Goal: Task Accomplishment & Management: Use online tool/utility

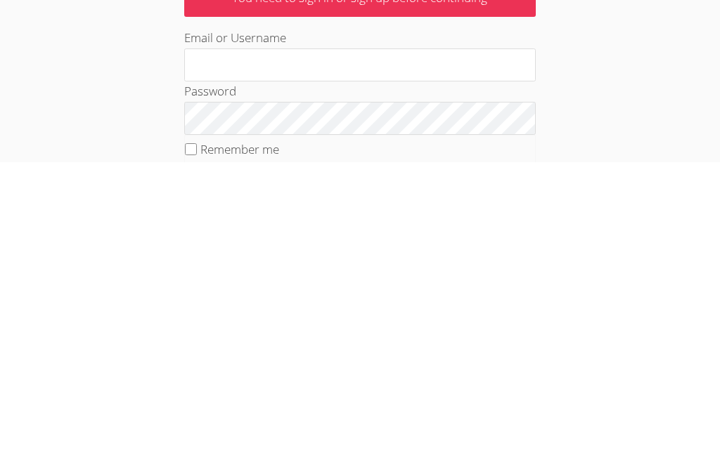
scroll to position [293, 0]
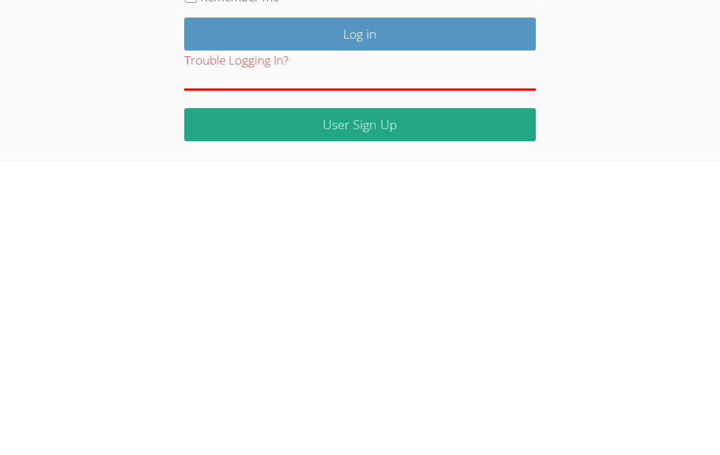
type input "[EMAIL_ADDRESS][DOMAIN_NAME]"
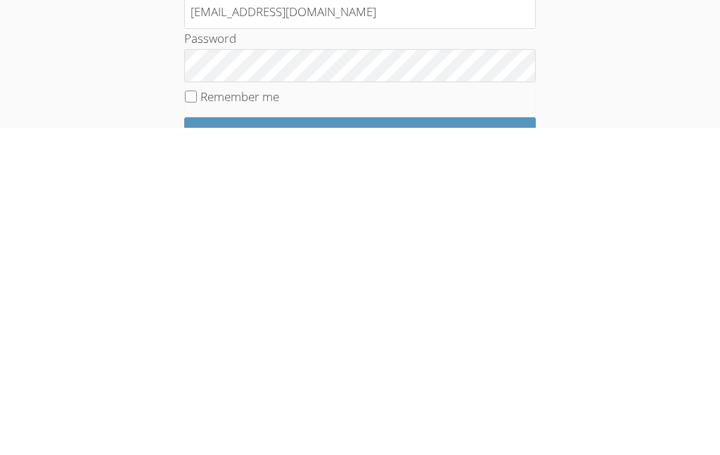
click at [474, 446] on input "Log in" at bounding box center [359, 462] width 351 height 33
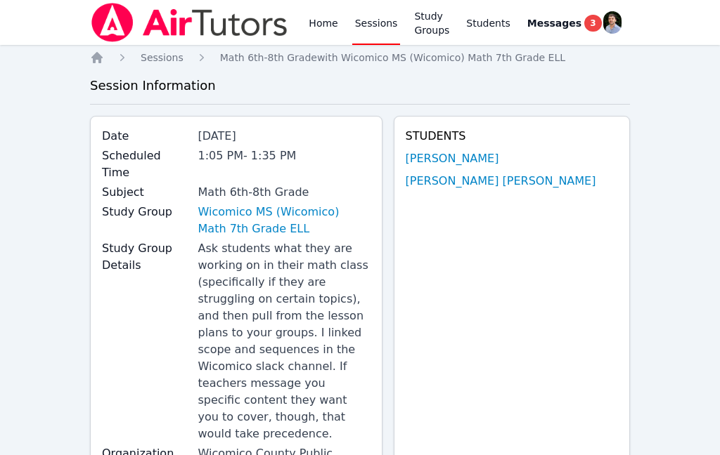
click at [318, 38] on link "Home" at bounding box center [323, 22] width 34 height 45
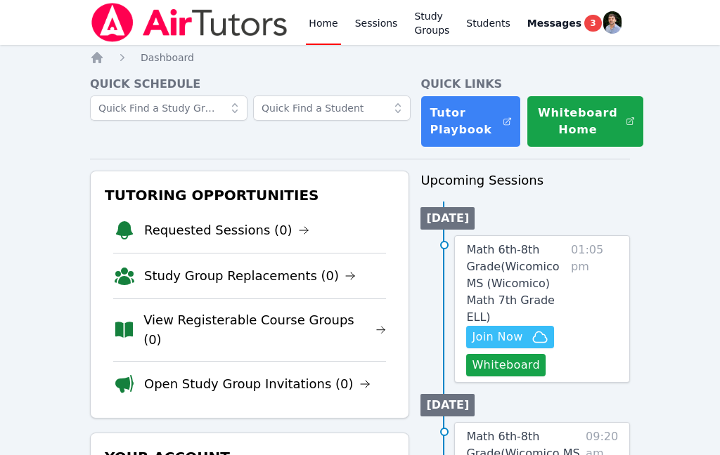
click at [566, 26] on span "Messages" at bounding box center [554, 23] width 54 height 14
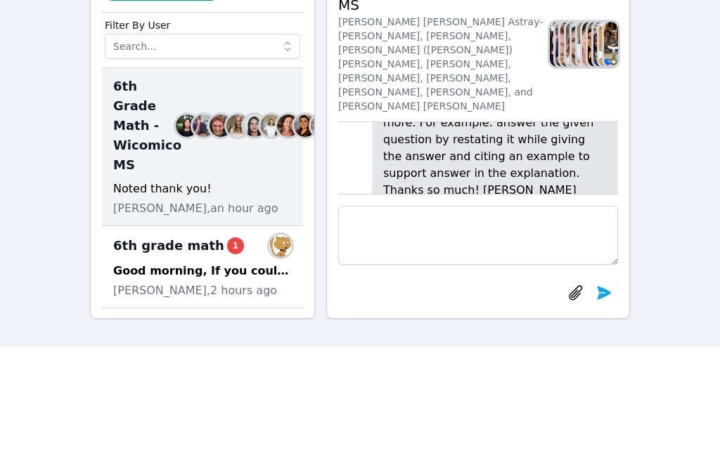
click at [248, 268] on div "Good morning, If you could work on these skills for the week of Oct. 20th and O…" at bounding box center [202, 271] width 179 height 17
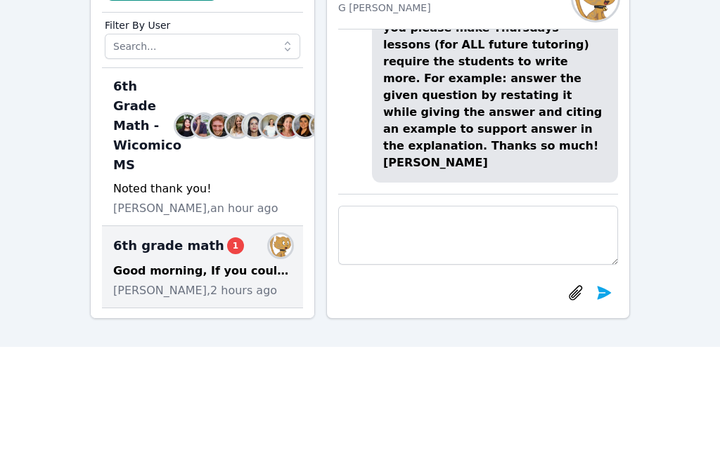
click at [264, 266] on div "Good morning, If you could work on these skills for the week of Oct. 20th and O…" at bounding box center [202, 271] width 179 height 17
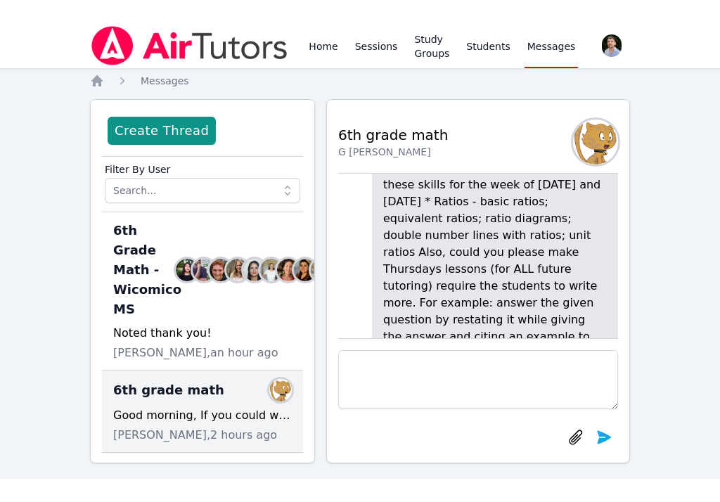
scroll to position [-112, 0]
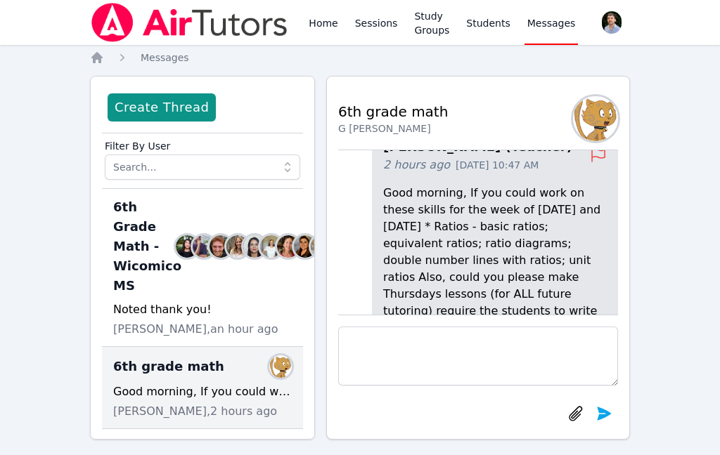
click at [386, 25] on link "Sessions" at bounding box center [376, 22] width 48 height 45
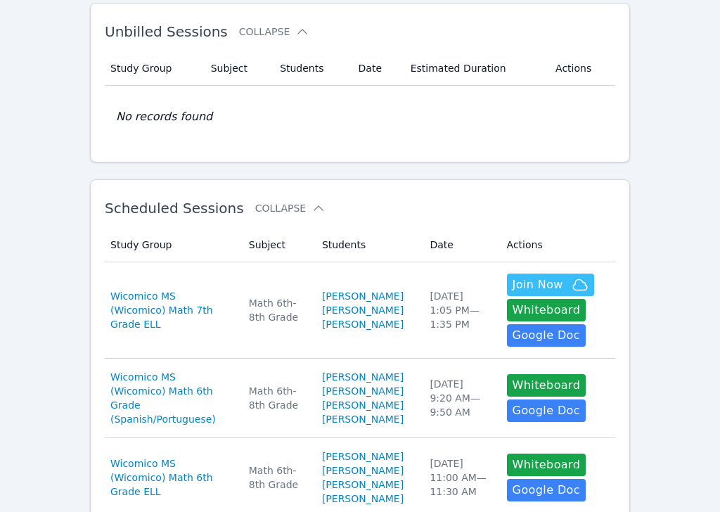
scroll to position [84, 0]
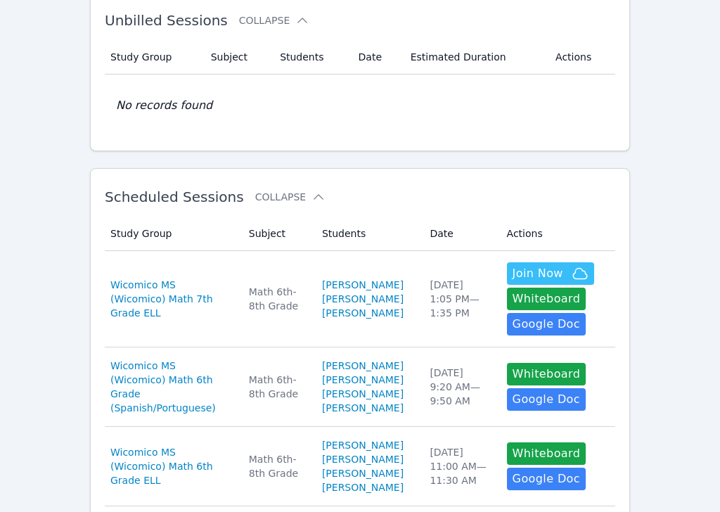
click at [569, 301] on button "Whiteboard" at bounding box center [546, 299] width 79 height 22
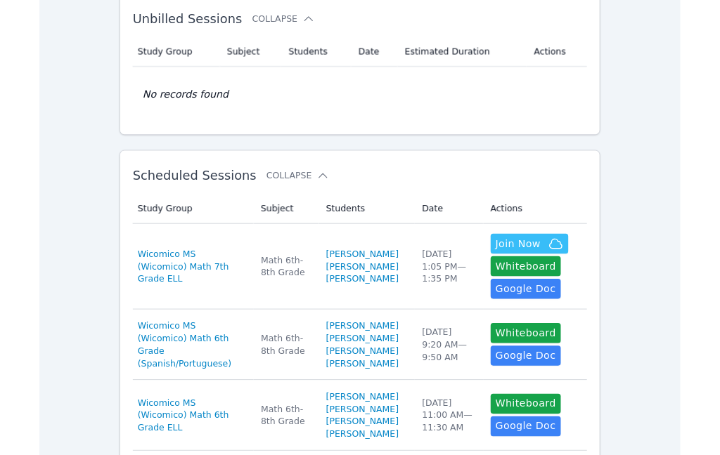
scroll to position [141, 0]
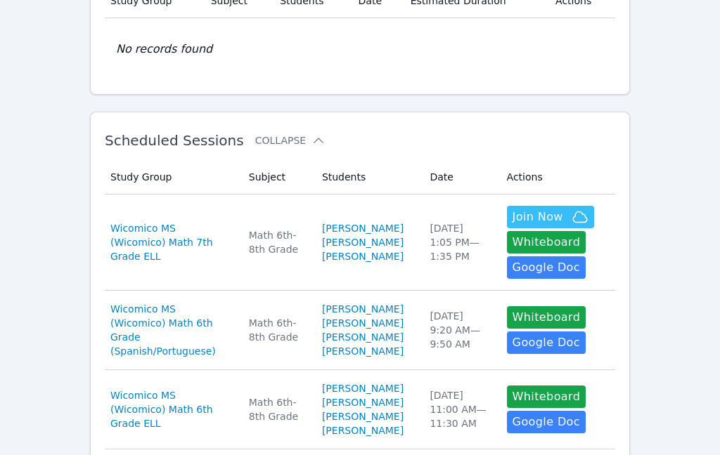
click at [554, 243] on button "Whiteboard" at bounding box center [546, 242] width 79 height 22
click at [555, 240] on button "Whiteboard" at bounding box center [546, 242] width 79 height 22
click at [556, 240] on button "Whiteboard" at bounding box center [546, 242] width 79 height 22
click at [232, 231] on span "Wicomico MS (Wicomico) Math 7th Grade ELL" at bounding box center [171, 242] width 122 height 42
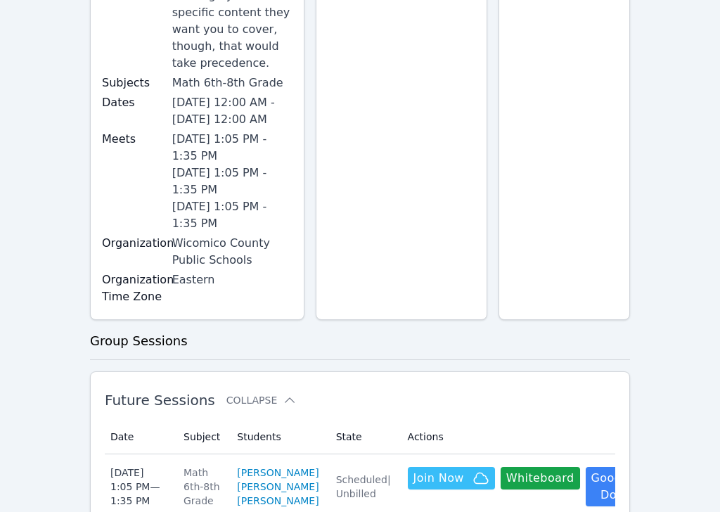
scroll to position [517, 0]
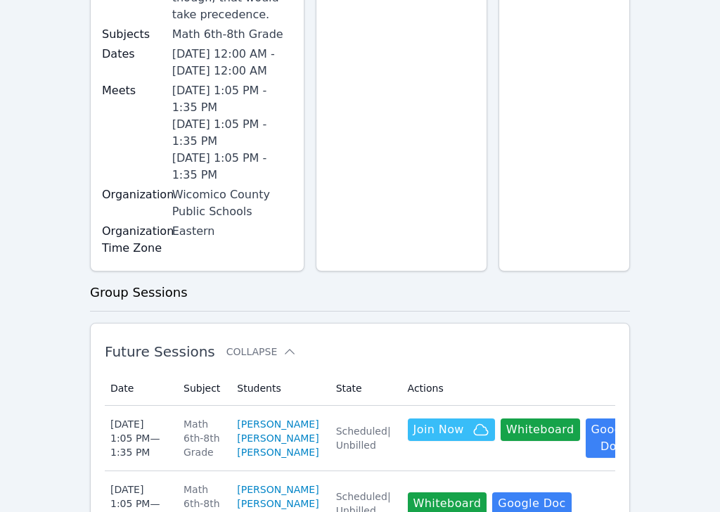
click at [524, 419] on button "Whiteboard" at bounding box center [539, 430] width 79 height 22
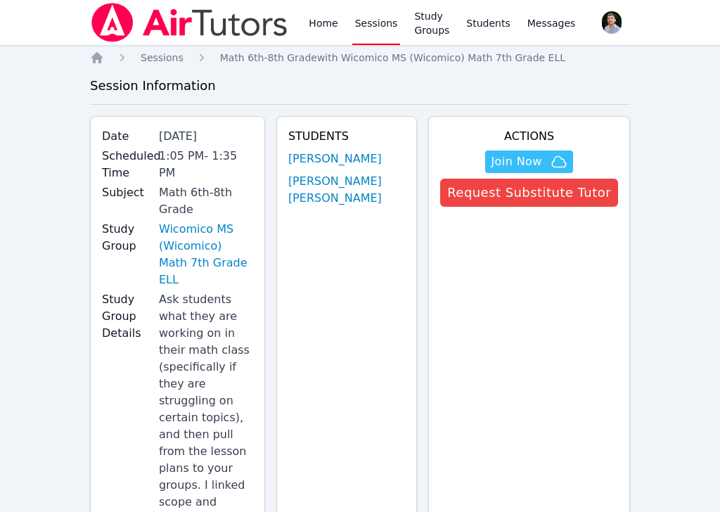
click at [590, 202] on button "Request Substitute Tutor" at bounding box center [529, 193] width 178 height 28
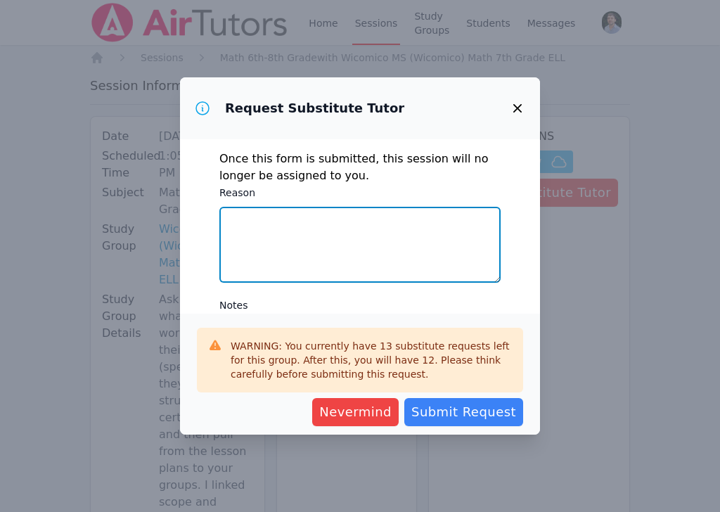
click at [426, 221] on textarea "Reason" at bounding box center [359, 245] width 281 height 76
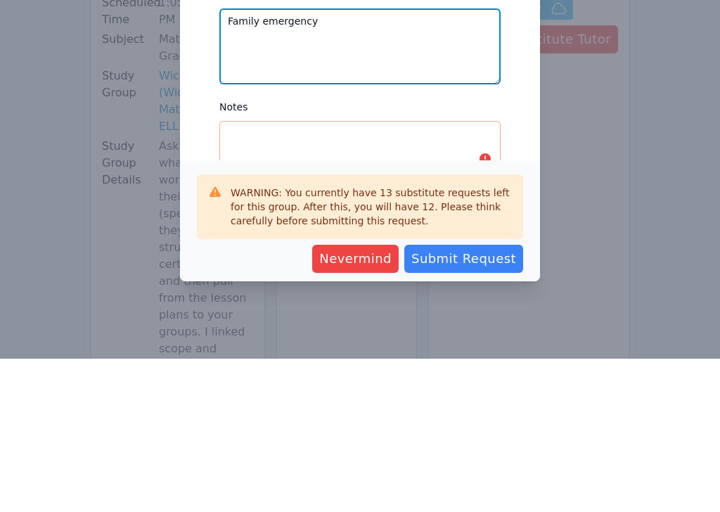
scroll to position [60, 0]
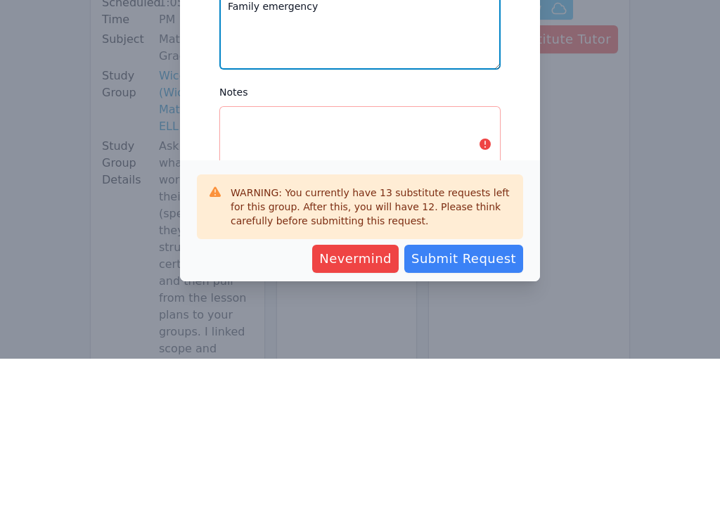
type textarea "Family emergency"
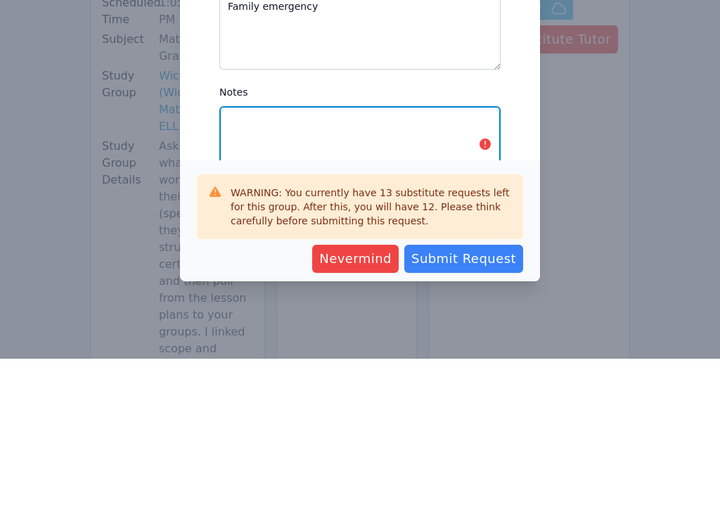
click at [413, 259] on textarea "Notes" at bounding box center [359, 297] width 281 height 76
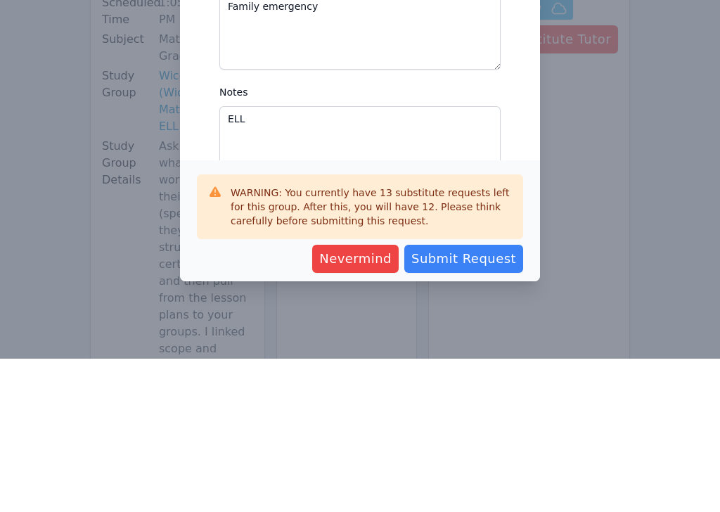
scroll to position [153, 0]
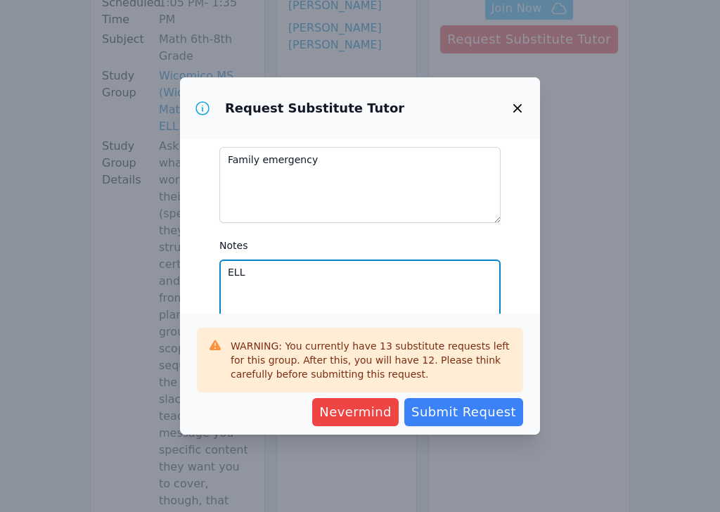
type textarea "ELL"
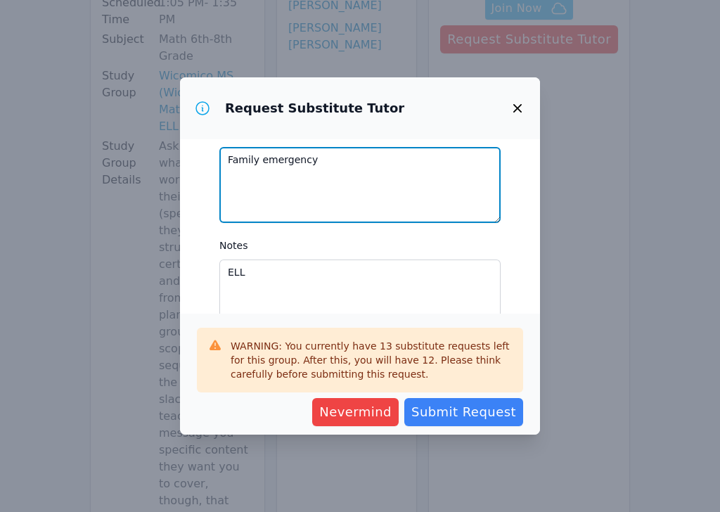
click at [436, 172] on textarea "Family emergency" at bounding box center [359, 185] width 281 height 76
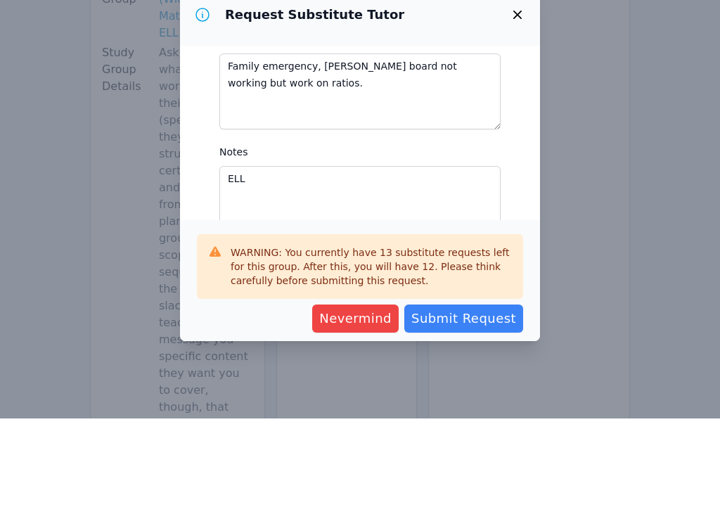
scroll to position [247, 0]
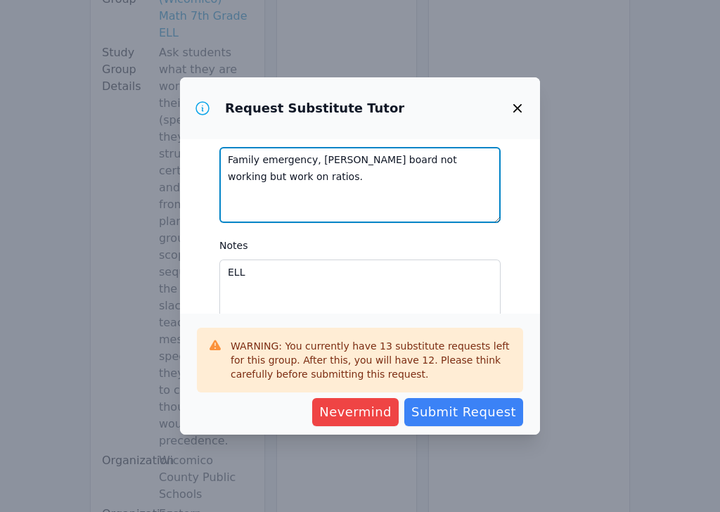
type textarea "Family emergency, miró board not working but work on ratios."
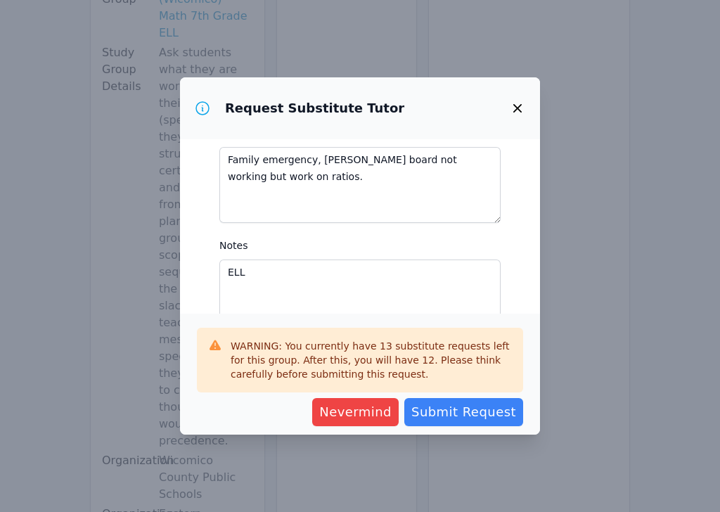
click at [509, 413] on span "Submit Request" at bounding box center [463, 412] width 105 height 20
